Goal: Find specific page/section: Find specific page/section

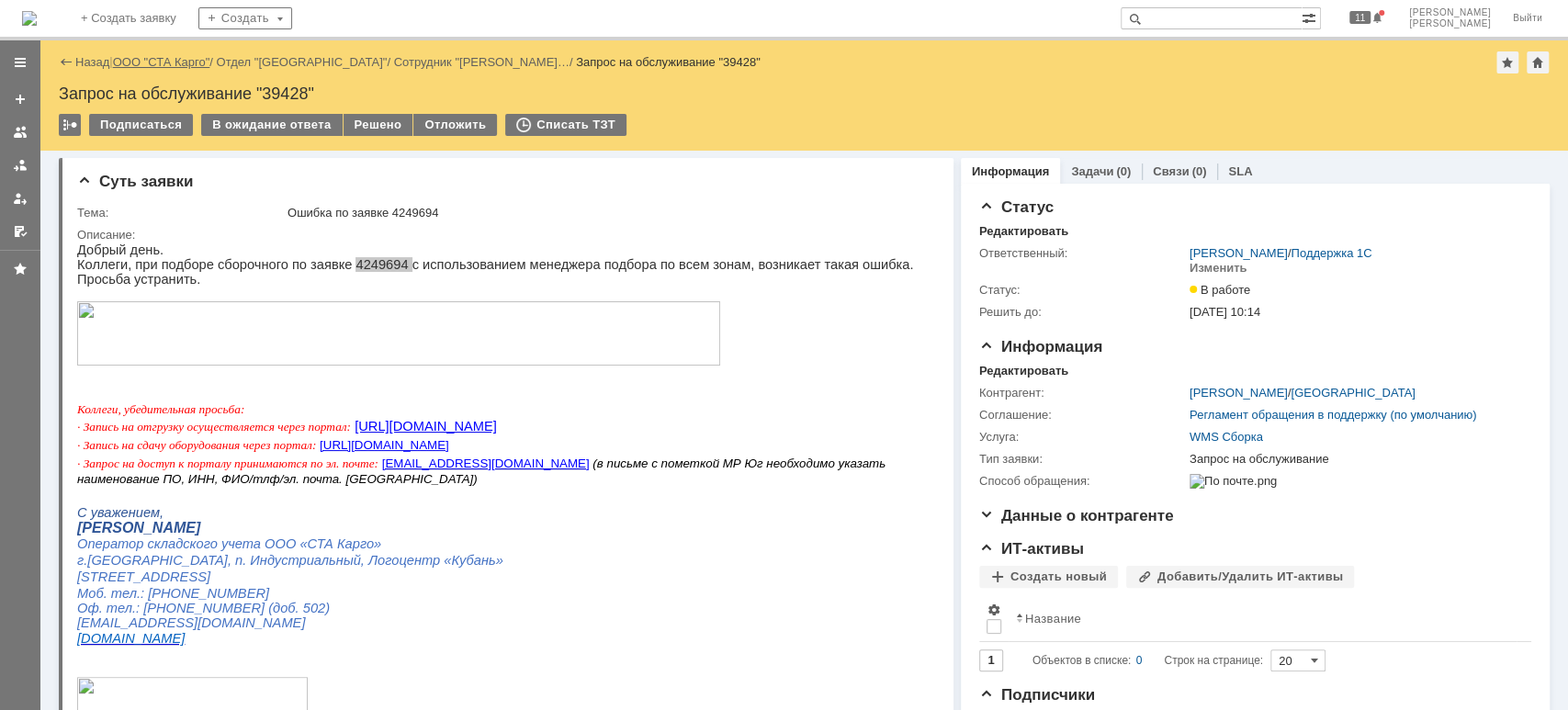
click at [162, 62] on link "ООО "СТА Карго"" at bounding box center [162, 61] width 98 height 14
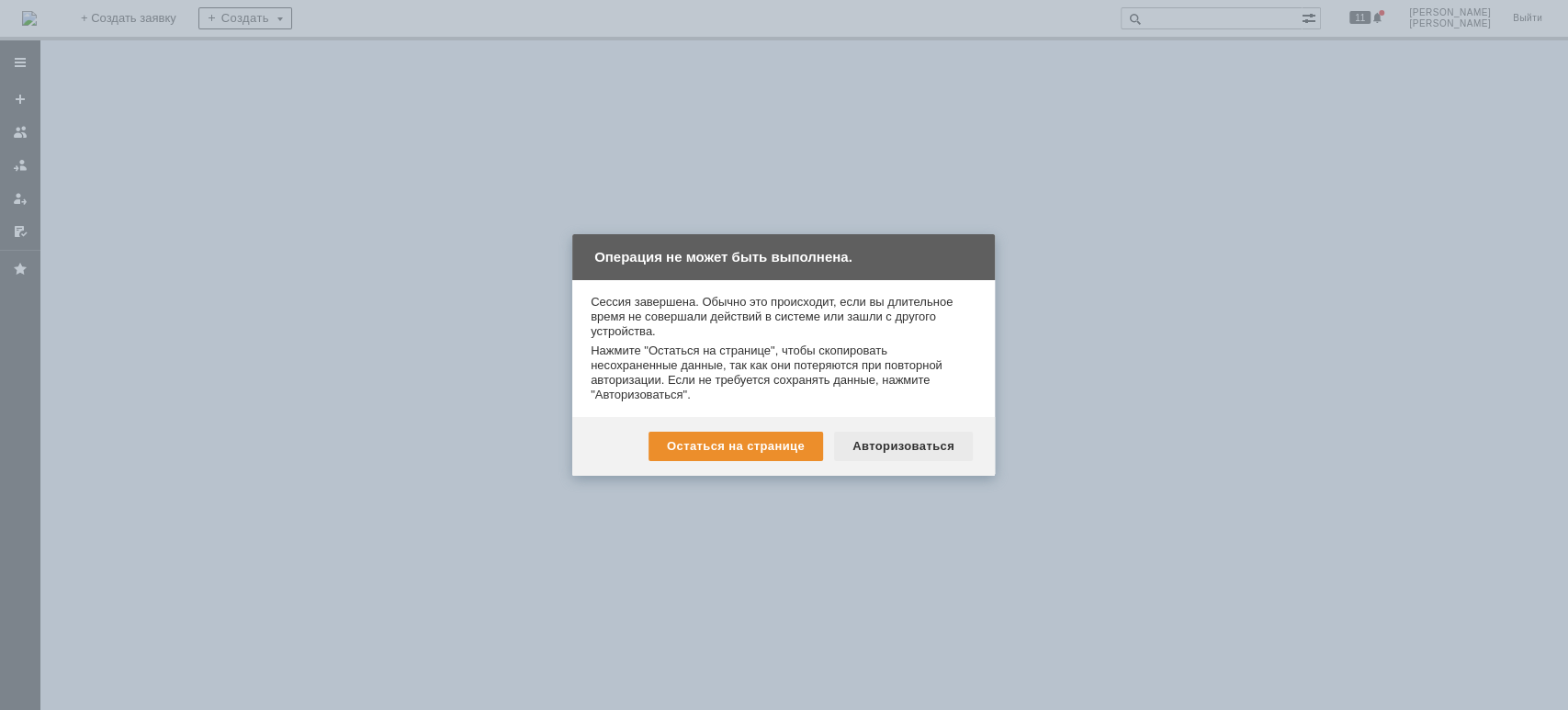
click at [896, 441] on div "Авторизоваться" at bounding box center [903, 447] width 138 height 30
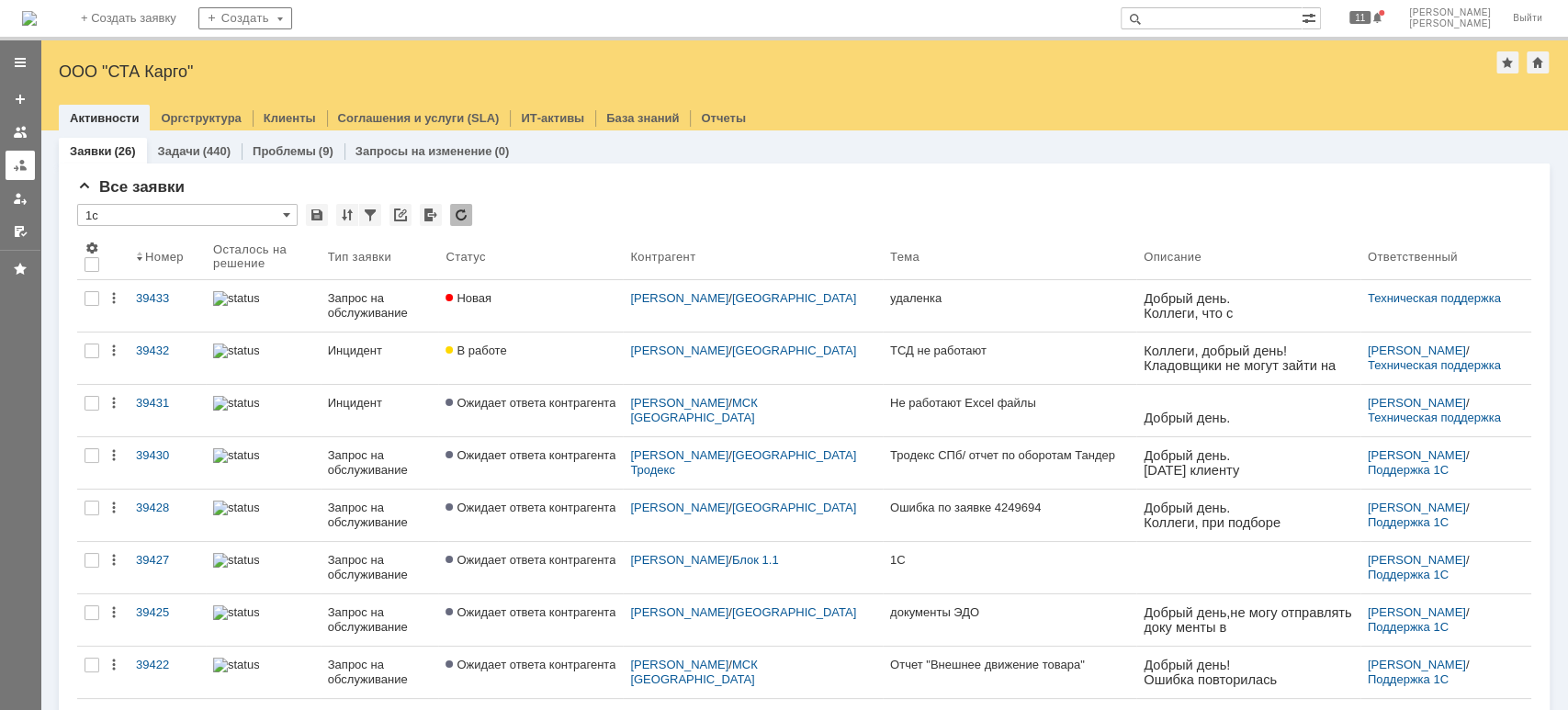
click at [18, 163] on div at bounding box center [20, 165] width 15 height 15
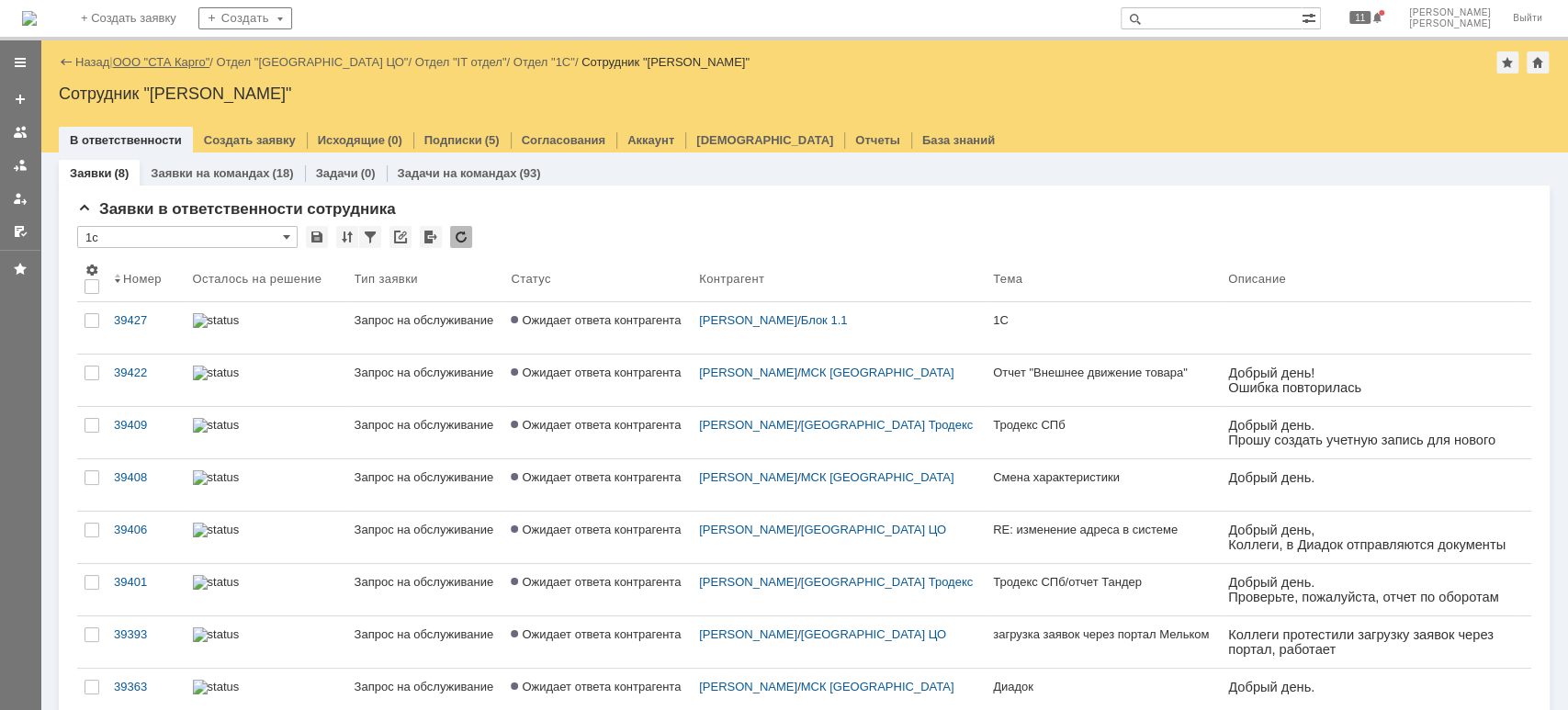
click at [172, 58] on link "ООО "СТА Карго"" at bounding box center [162, 61] width 98 height 14
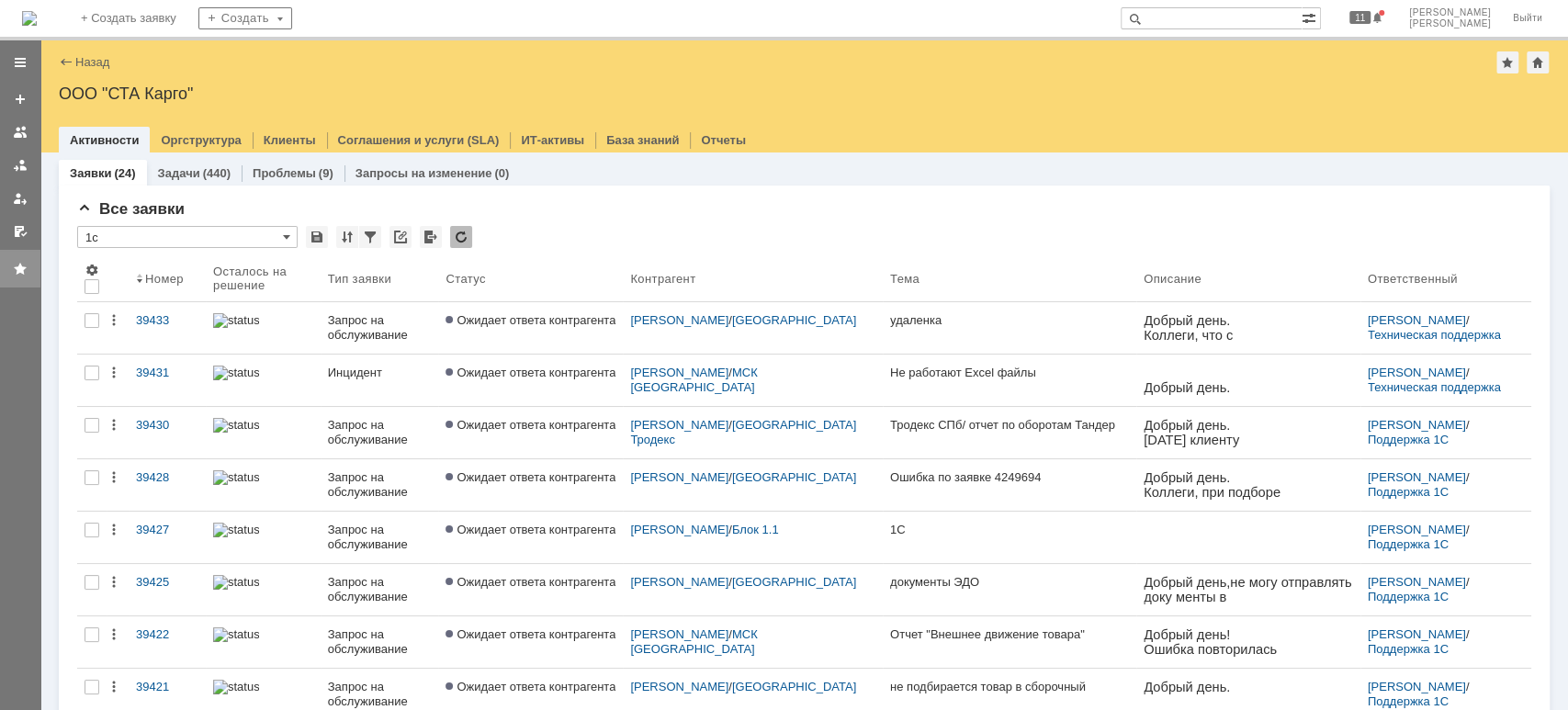
drag, startPoint x: 28, startPoint y: 245, endPoint x: 0, endPoint y: 279, distance: 44.0
click at [8, 270] on div at bounding box center [20, 164] width 41 height 247
click at [22, 173] on link at bounding box center [20, 165] width 30 height 30
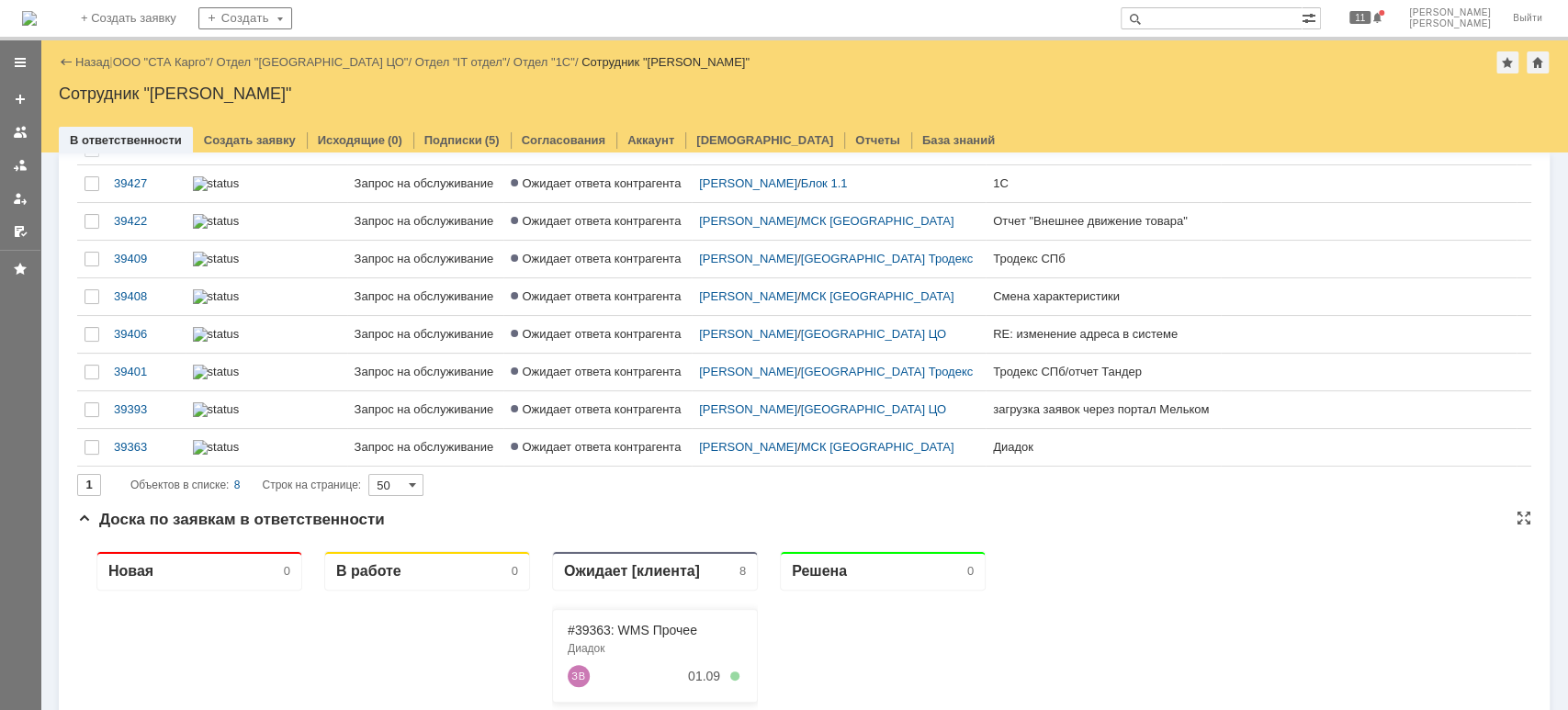
scroll to position [244, 0]
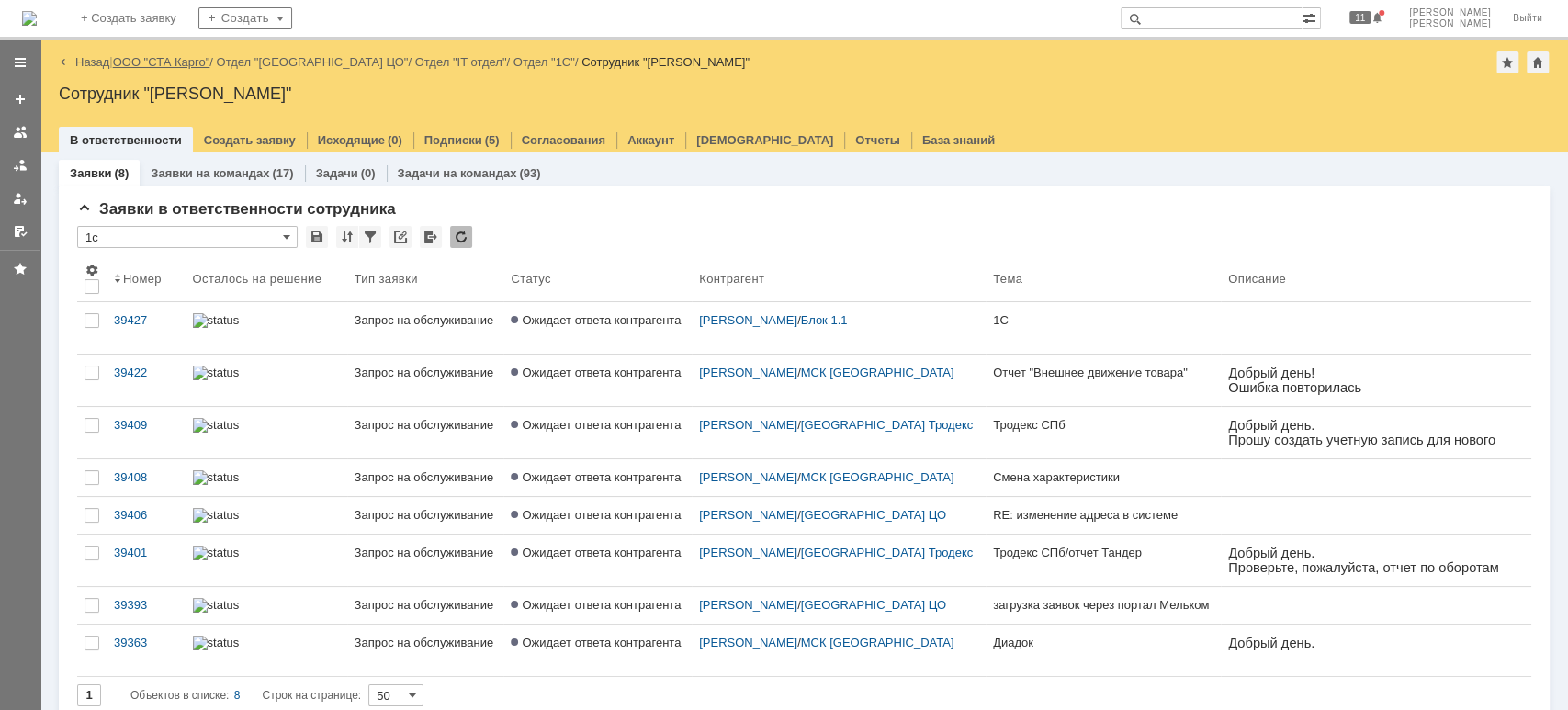
click at [177, 64] on link "ООО "СТА Карго"" at bounding box center [162, 61] width 98 height 14
